Goal: Information Seeking & Learning: Learn about a topic

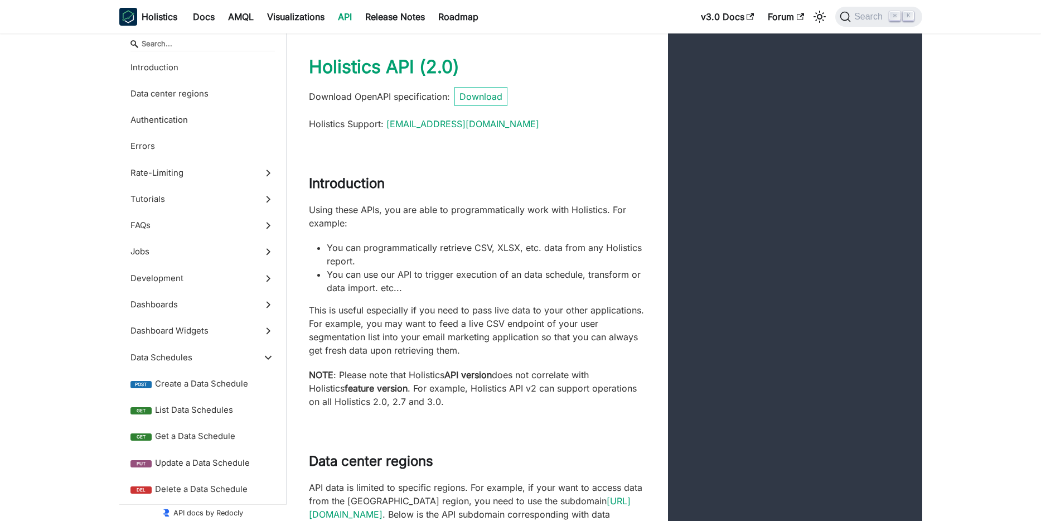
select select "Specify some filters and use default conditions for the rest"
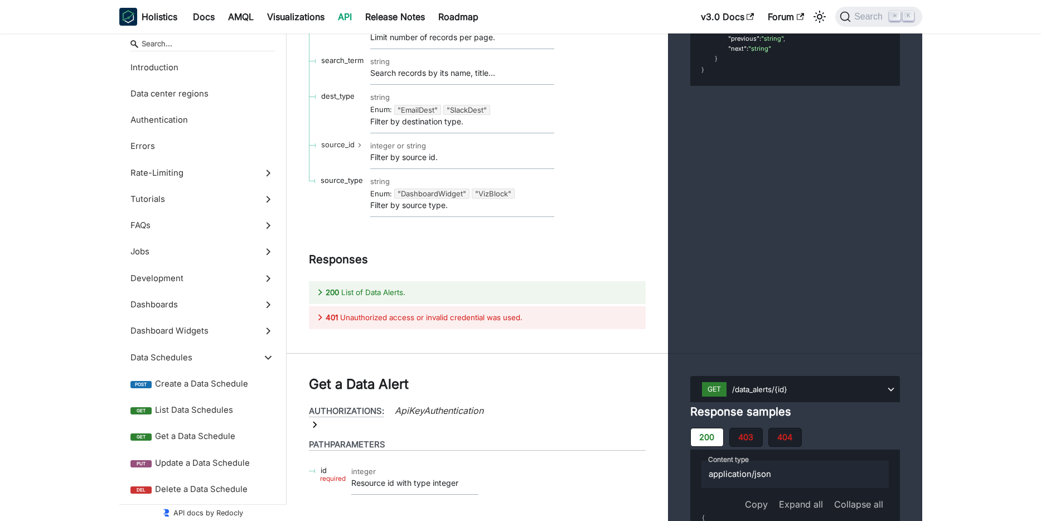
scroll to position [311, 0]
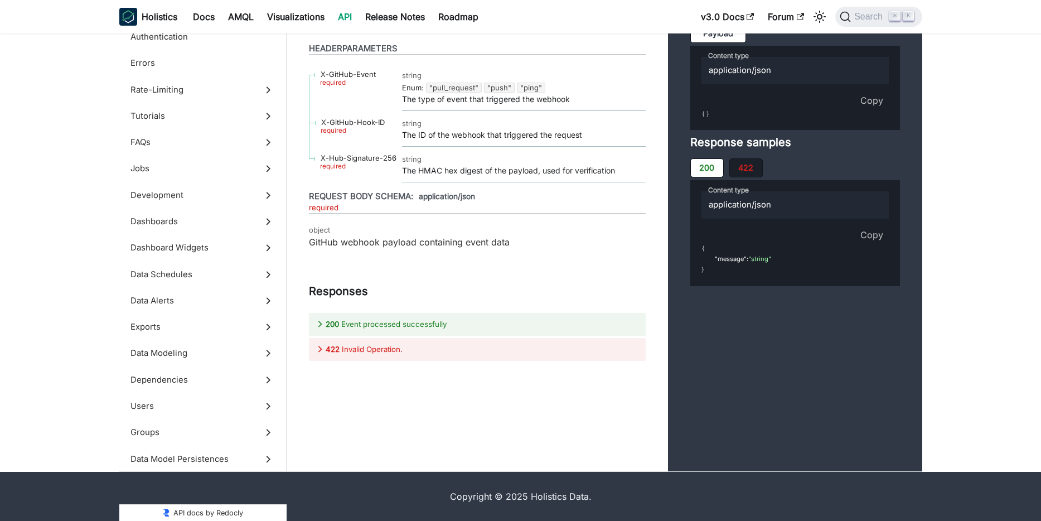
scroll to position [50764, 0]
click at [185, 175] on span "Jobs" at bounding box center [192, 169] width 123 height 12
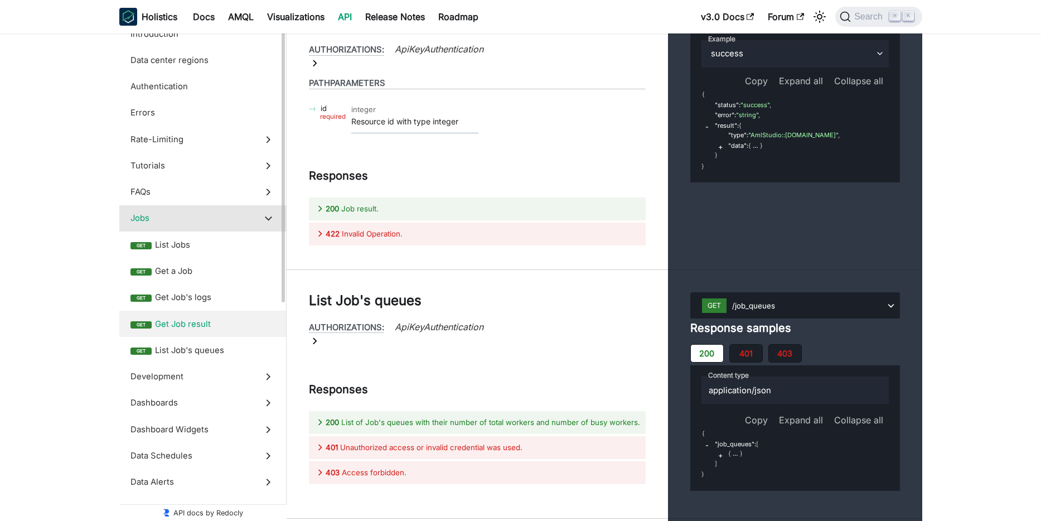
click at [211, 318] on span "Get Job result" at bounding box center [215, 324] width 120 height 12
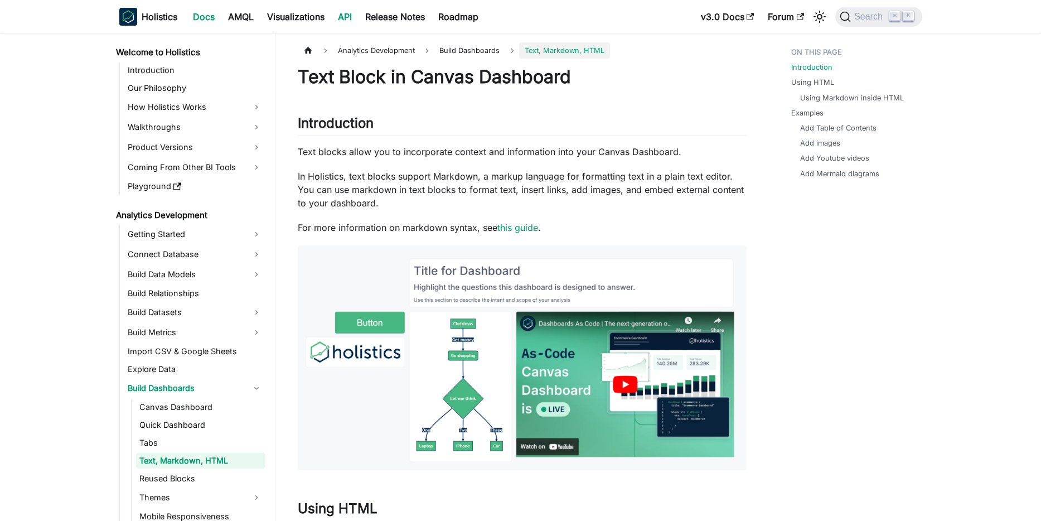
scroll to position [45, 0]
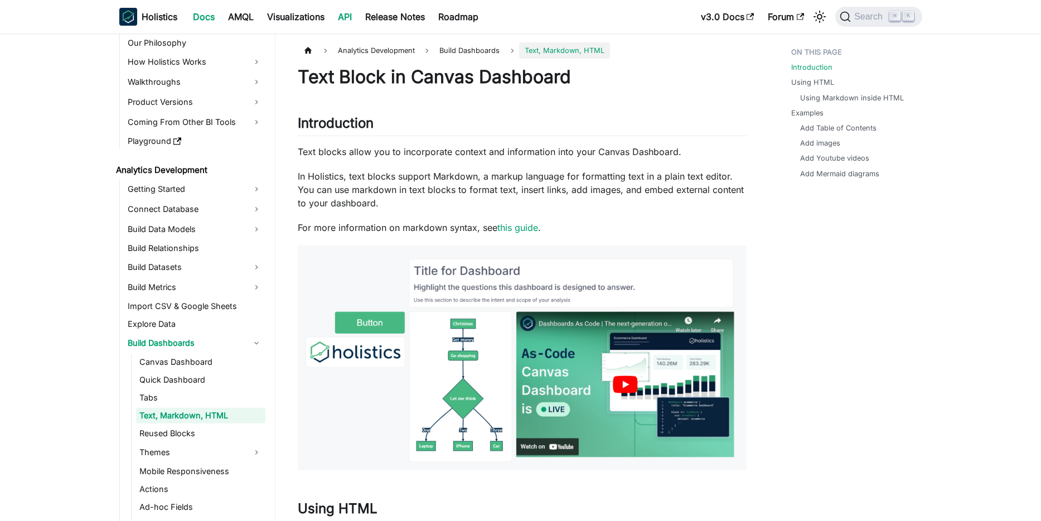
click at [358, 12] on link "API" at bounding box center [344, 17] width 27 height 18
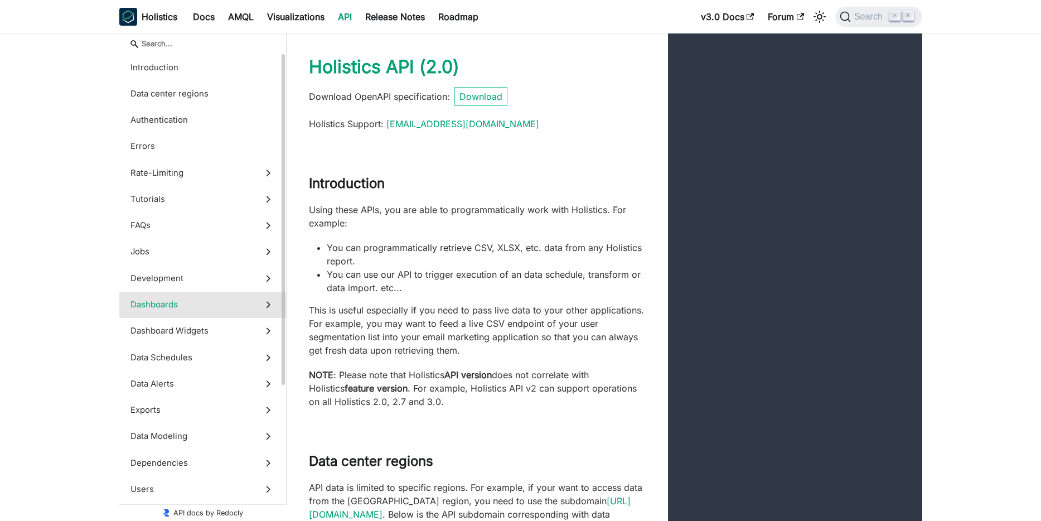
click at [177, 301] on span "Dashboards" at bounding box center [192, 304] width 123 height 12
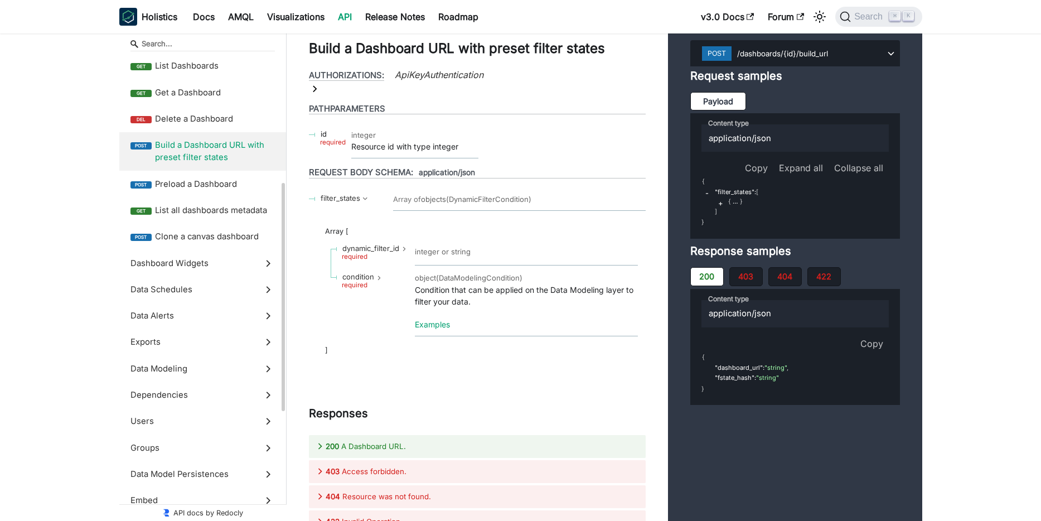
scroll to position [264, 0]
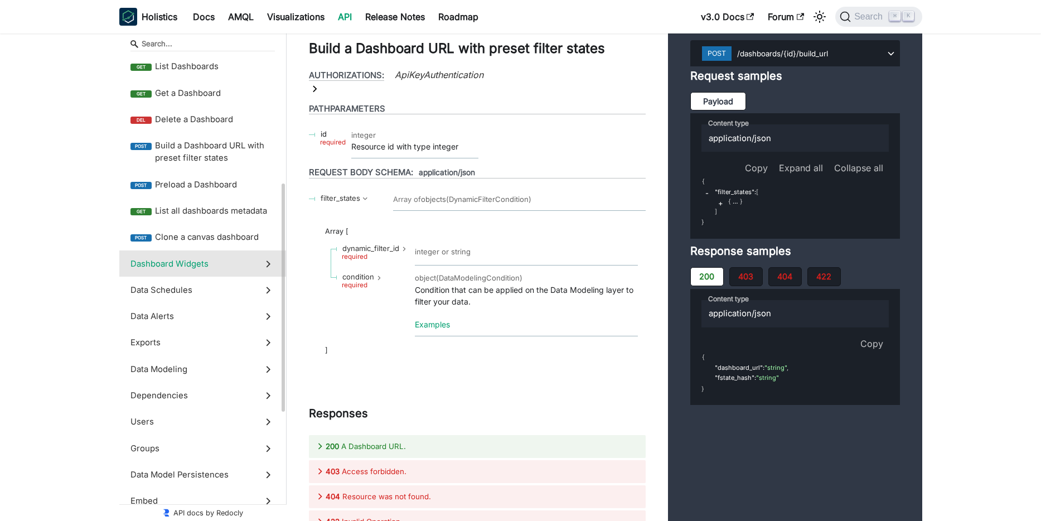
click at [195, 266] on span "Dashboard Widgets" at bounding box center [192, 264] width 123 height 12
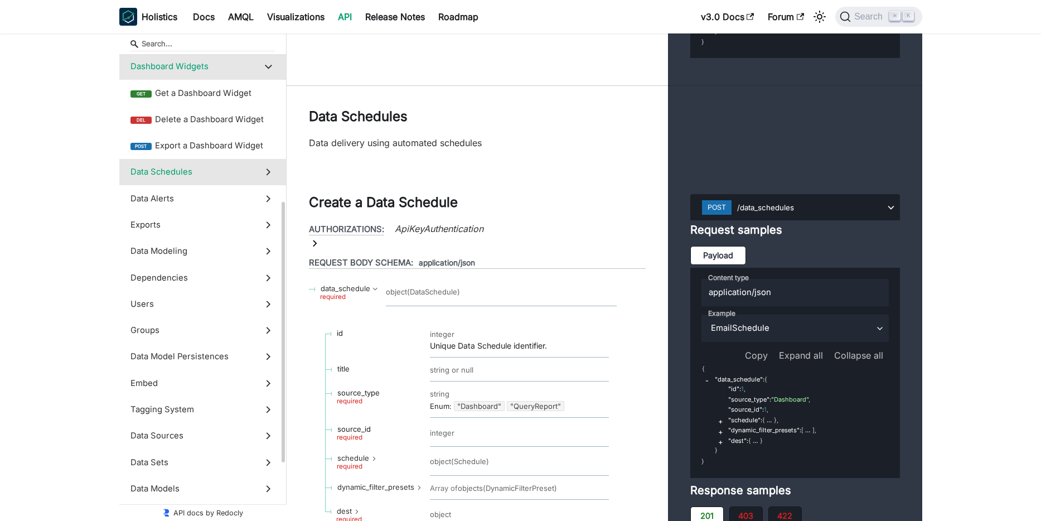
click at [181, 174] on span "Data Schedules" at bounding box center [192, 172] width 123 height 12
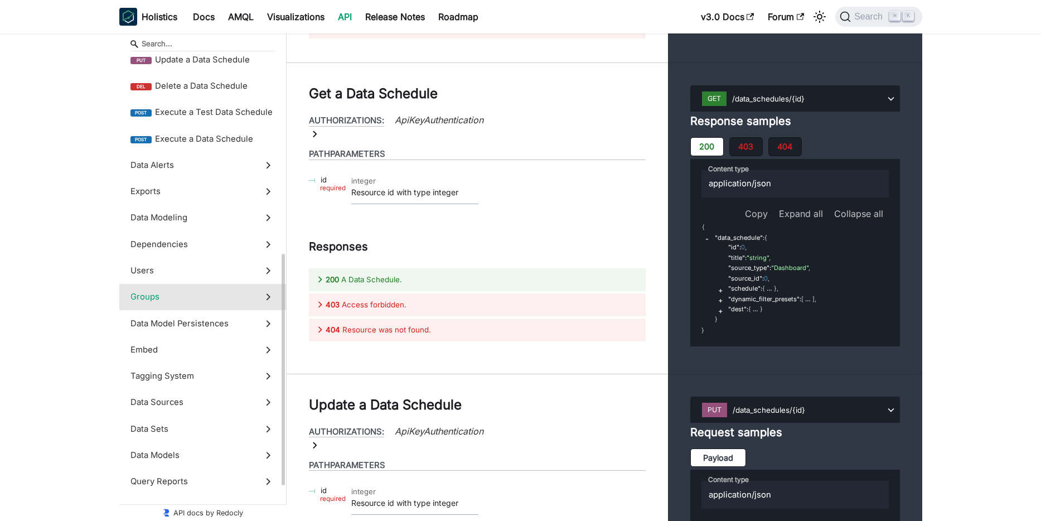
scroll to position [405, 0]
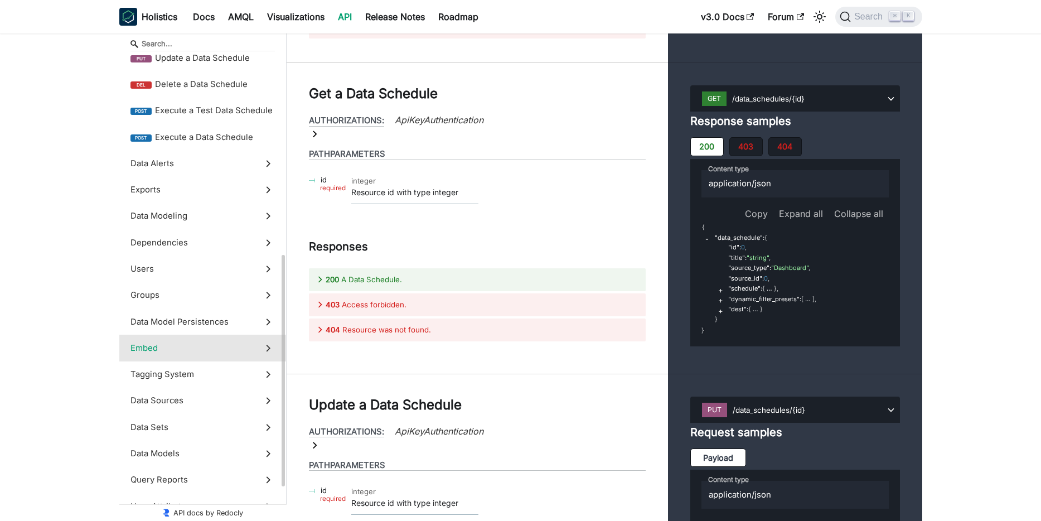
click at [178, 350] on span "Embed" at bounding box center [192, 348] width 123 height 12
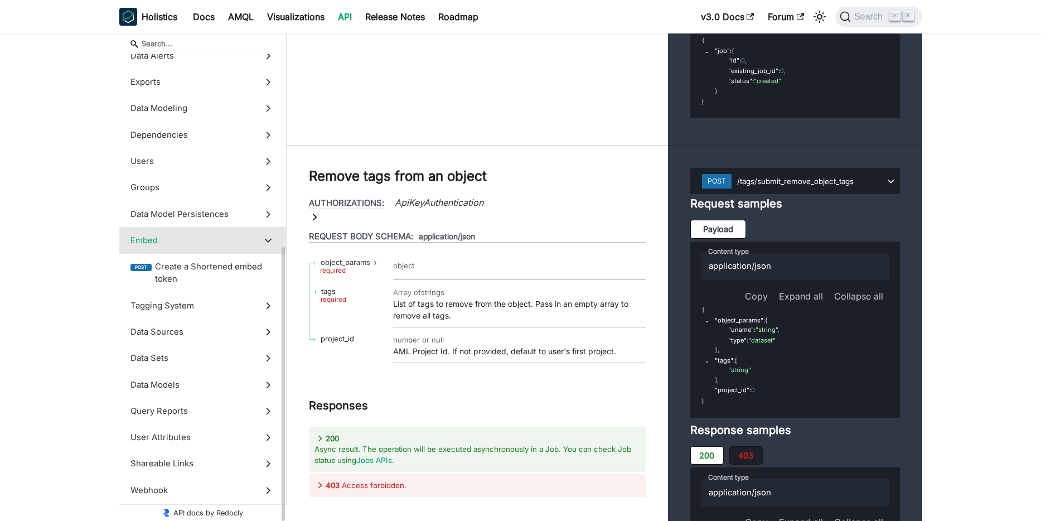
scroll to position [328, 0]
click at [140, 485] on span "Webhook" at bounding box center [192, 490] width 123 height 12
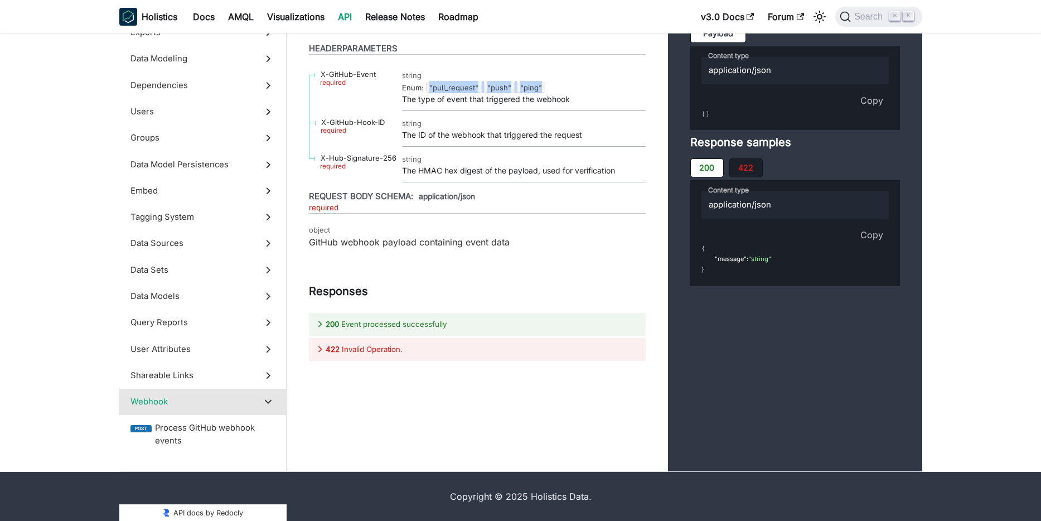
drag, startPoint x: 426, startPoint y: 240, endPoint x: 557, endPoint y: 243, distance: 131.6
click at [557, 93] on div "Enum : "pull_request" "push" "ping"" at bounding box center [524, 87] width 244 height 12
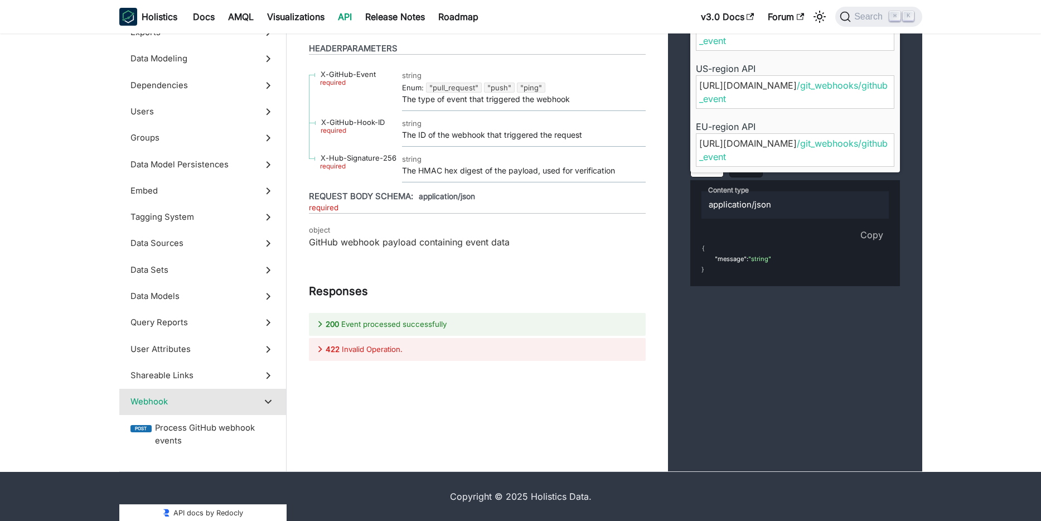
click at [380, 111] on td "X-GitHub-Event required" at bounding box center [355, 87] width 93 height 48
click at [379, 127] on span "X-GitHub-Hook-ID" at bounding box center [353, 122] width 64 height 9
click at [371, 170] on div "required" at bounding box center [358, 166] width 76 height 7
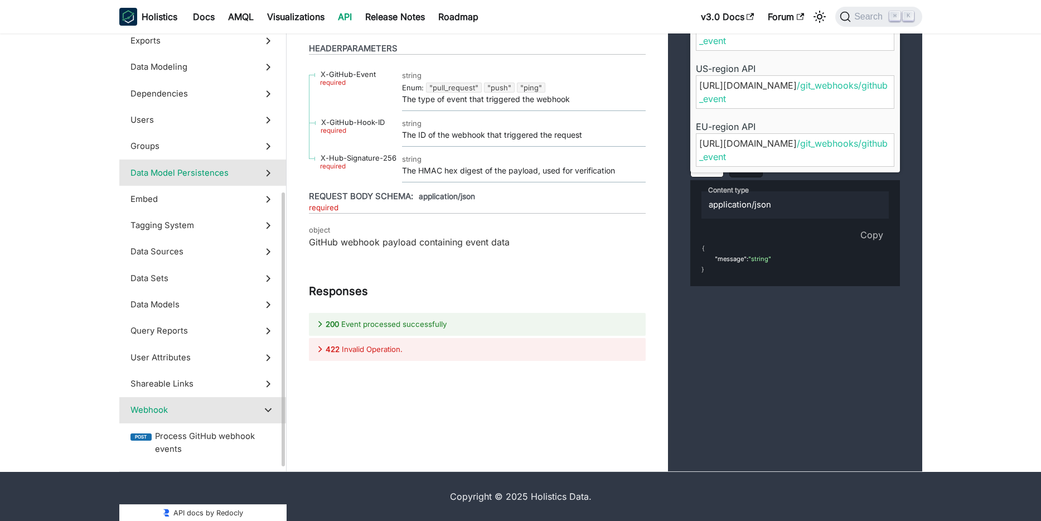
click at [166, 179] on span "Data Model Persistences" at bounding box center [192, 173] width 123 height 12
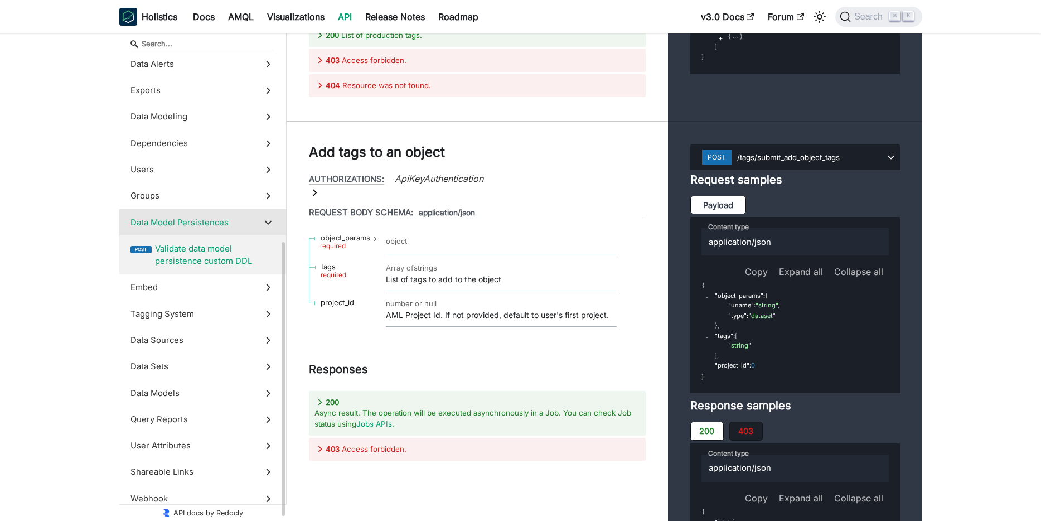
click at [196, 253] on span "Validate data model persistence custom DDL" at bounding box center [215, 255] width 120 height 25
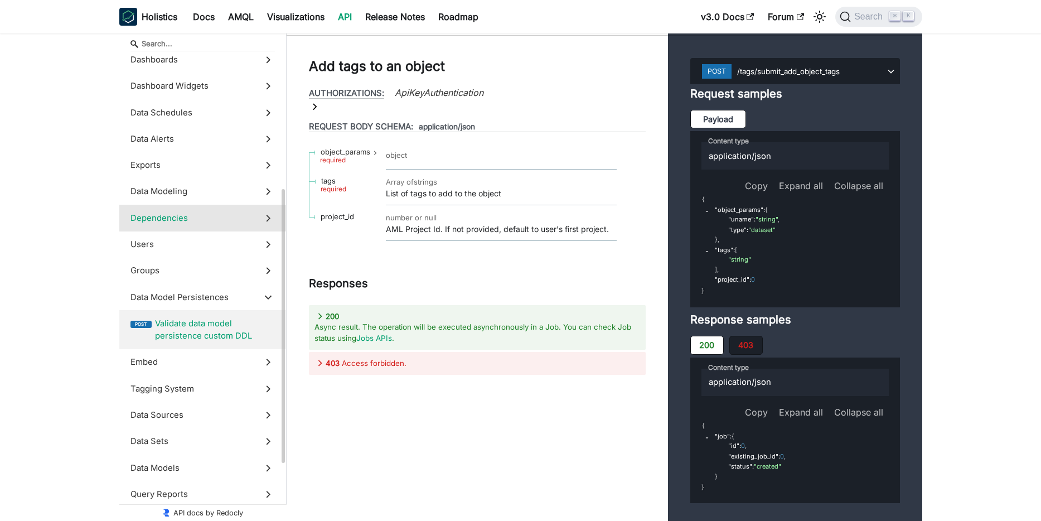
scroll to position [239, 0]
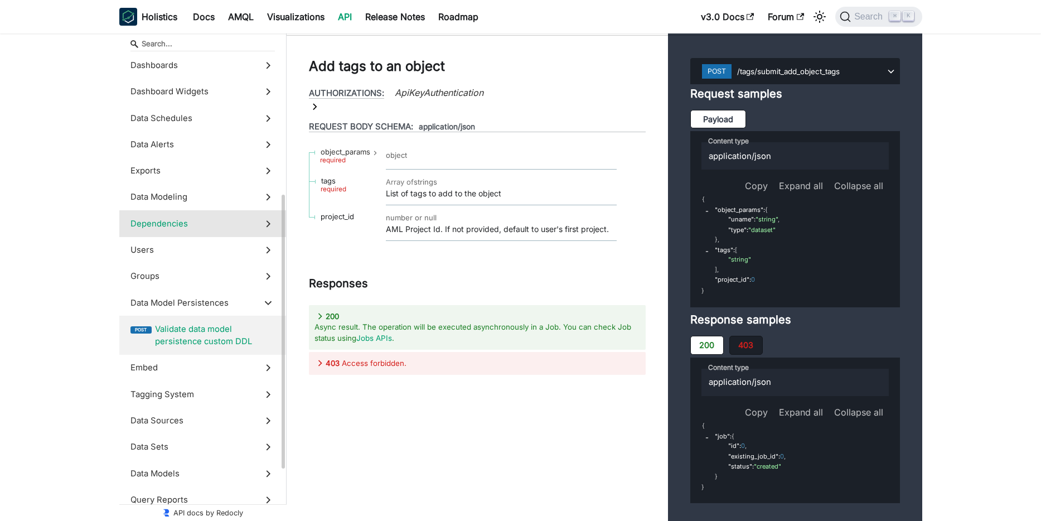
click at [159, 216] on label "Dependencies" at bounding box center [202, 223] width 167 height 26
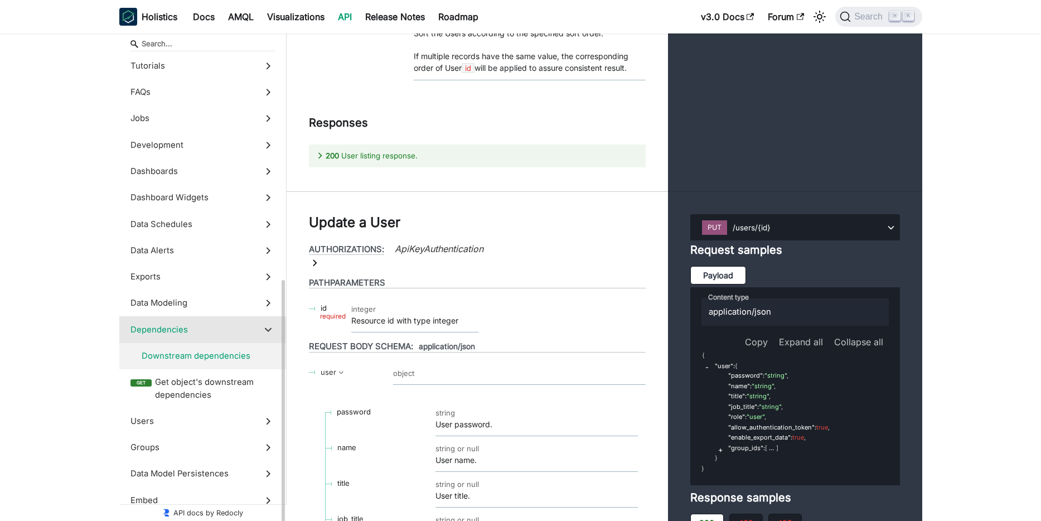
scroll to position [126, 0]
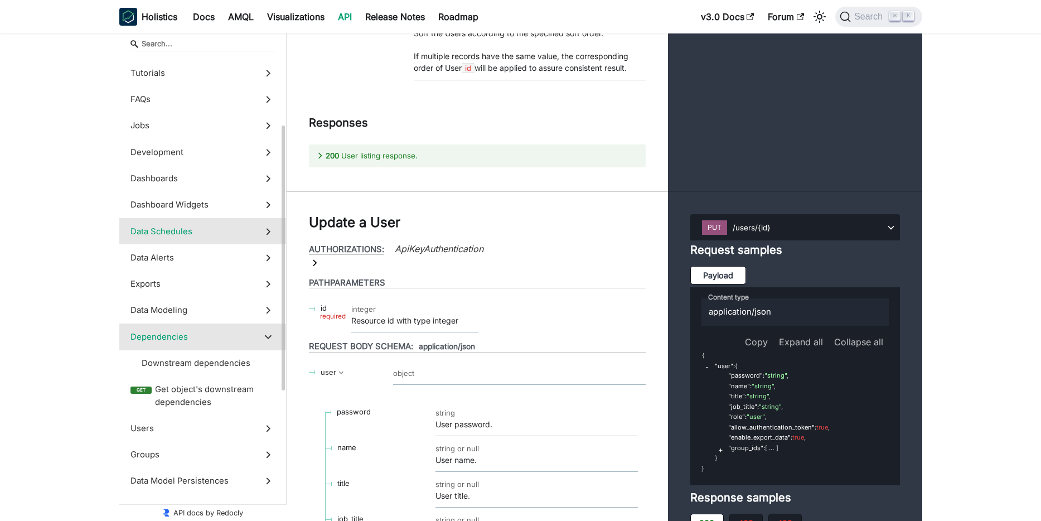
click at [171, 229] on span "Data Schedules" at bounding box center [192, 231] width 123 height 12
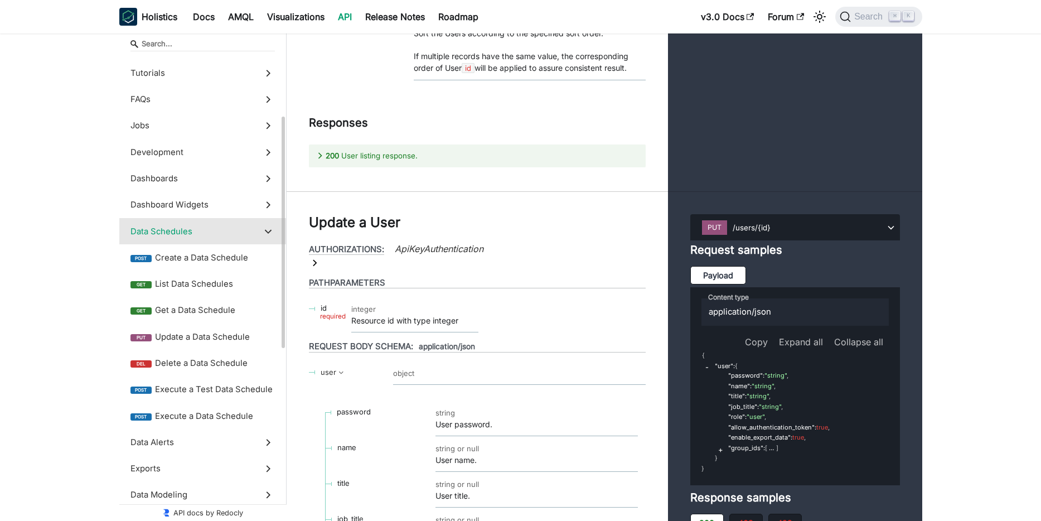
scroll to position [24783, 0]
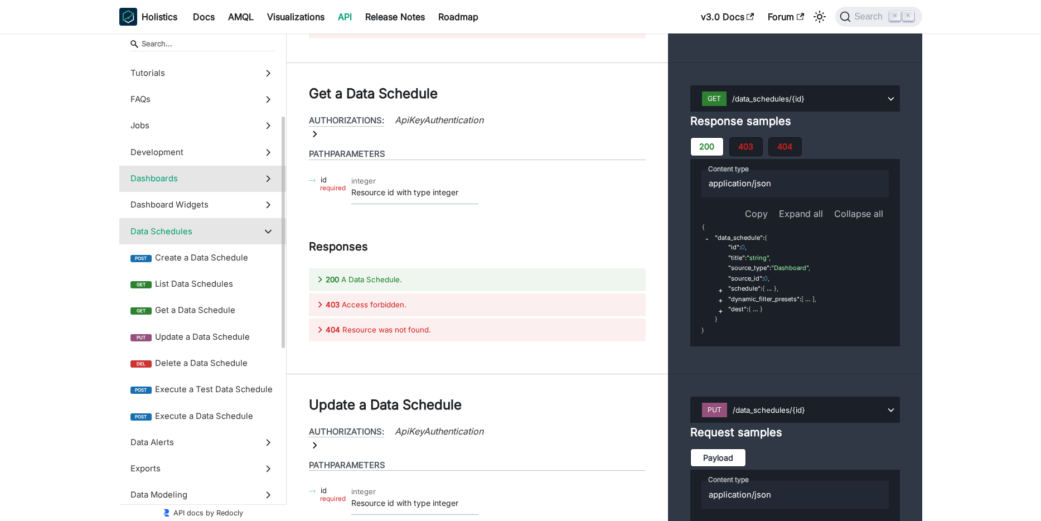
click at [180, 173] on span "Dashboards" at bounding box center [192, 178] width 123 height 12
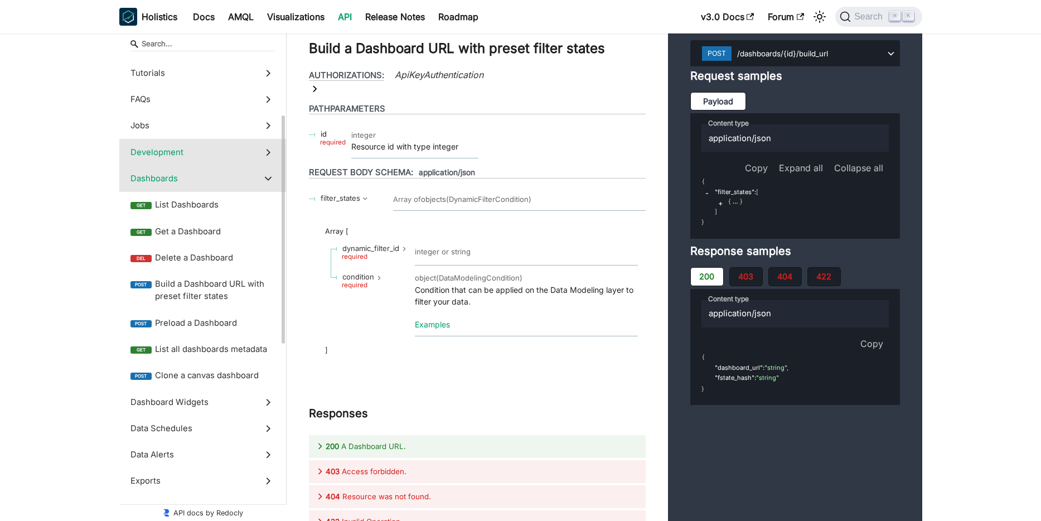
click at [172, 151] on span "Development" at bounding box center [192, 152] width 123 height 12
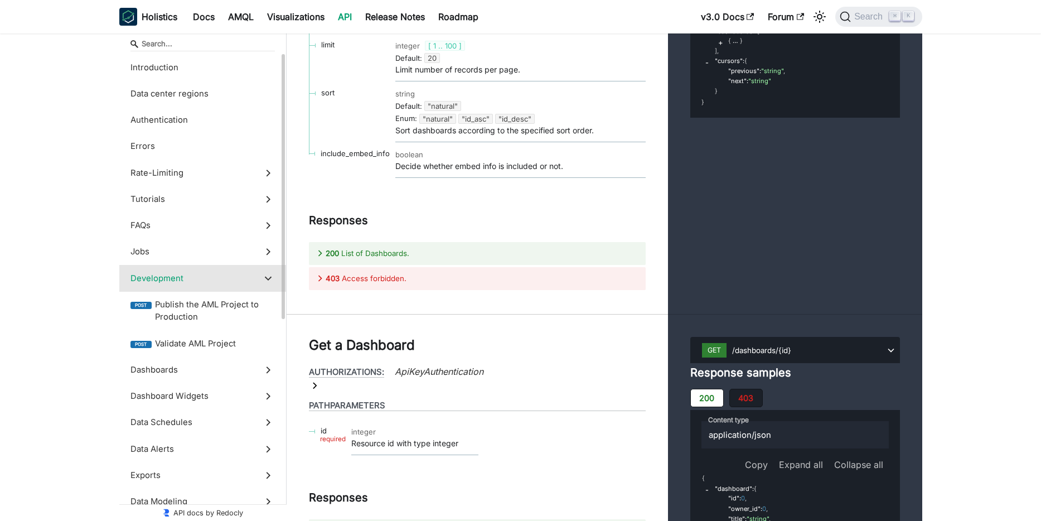
scroll to position [2, 0]
click at [150, 141] on span "Errors" at bounding box center [192, 144] width 123 height 12
